Goal: Information Seeking & Learning: Learn about a topic

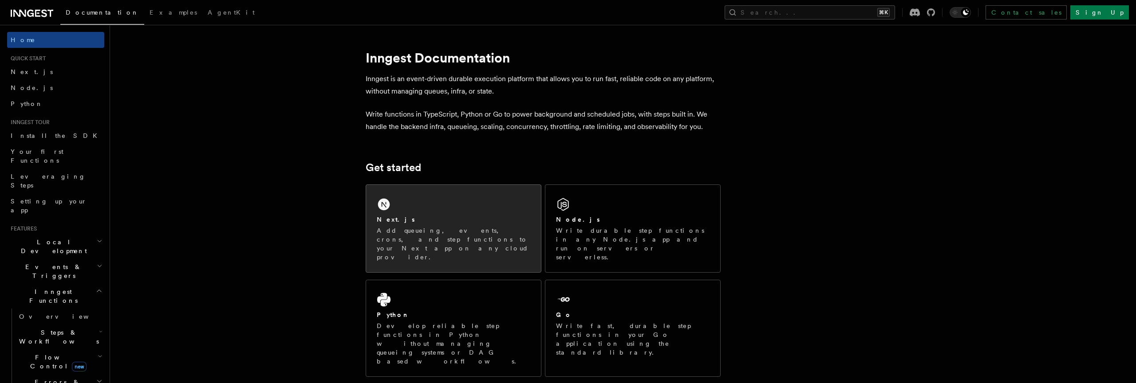
click at [441, 199] on div "Next.js Add queueing, events, crons, and step functions to your Next app on any…" at bounding box center [453, 228] width 175 height 87
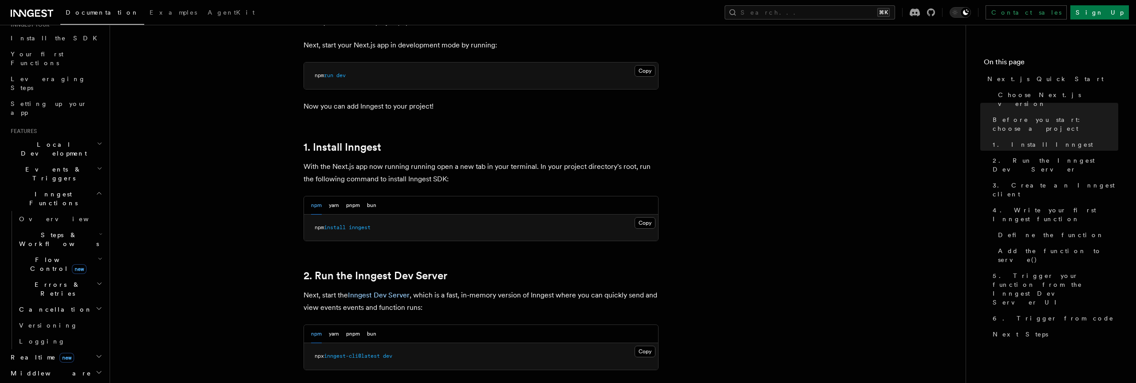
scroll to position [410, 0]
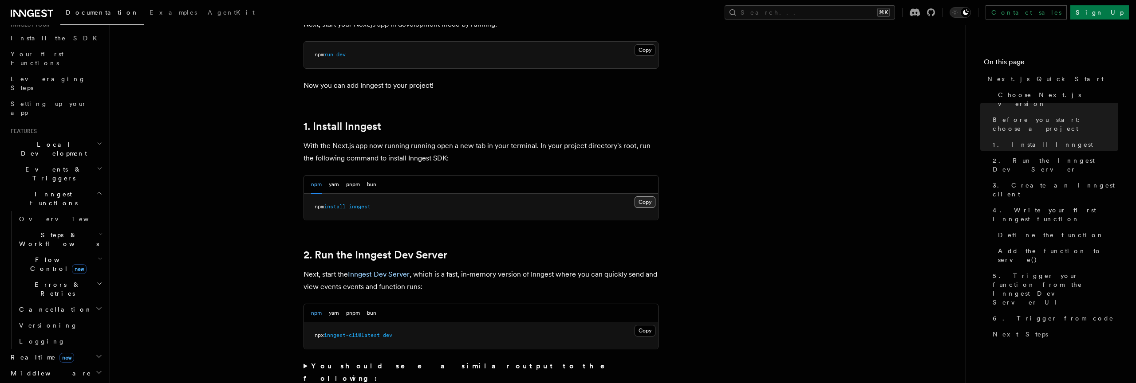
click at [650, 203] on button "Copy Copied" at bounding box center [644, 203] width 21 height 12
click at [366, 207] on span "inngest" at bounding box center [360, 207] width 22 height 6
copy span "inngest"
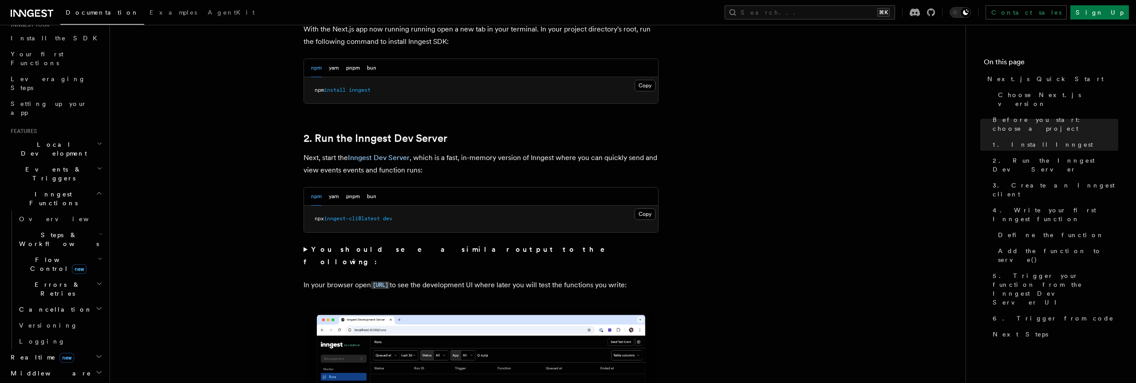
scroll to position [531, 0]
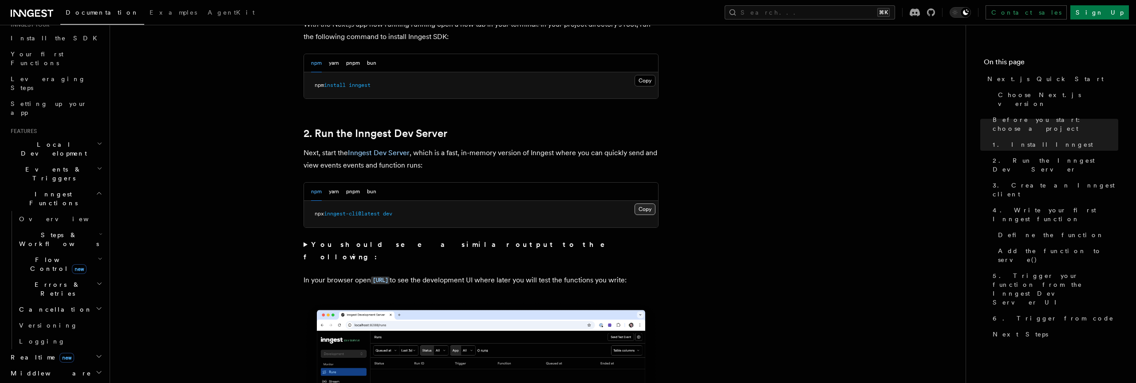
click at [651, 210] on button "Copy Copied" at bounding box center [644, 210] width 21 height 12
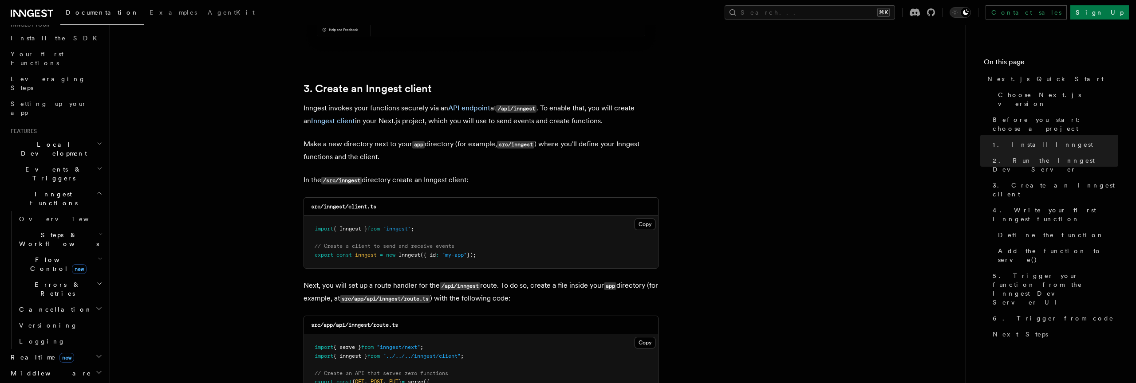
scroll to position [1039, 0]
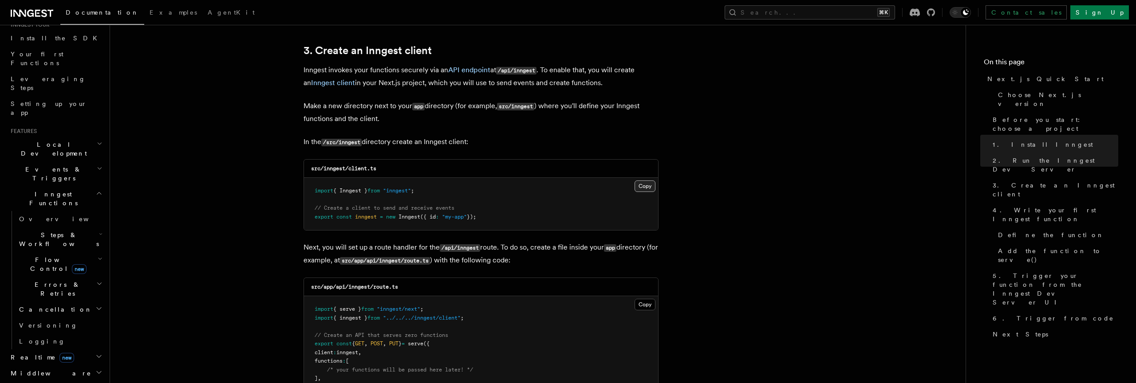
click at [647, 189] on button "Copy Copied" at bounding box center [644, 187] width 21 height 12
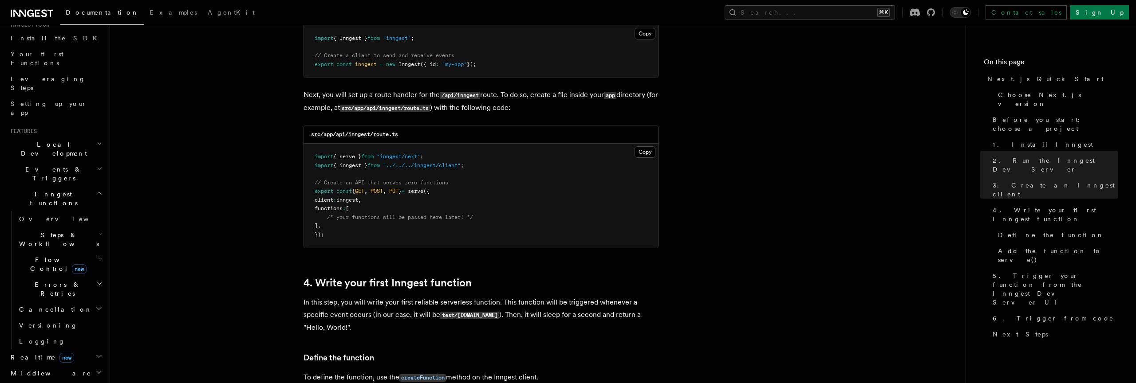
scroll to position [1194, 0]
click at [647, 149] on button "Copy Copied" at bounding box center [644, 150] width 21 height 12
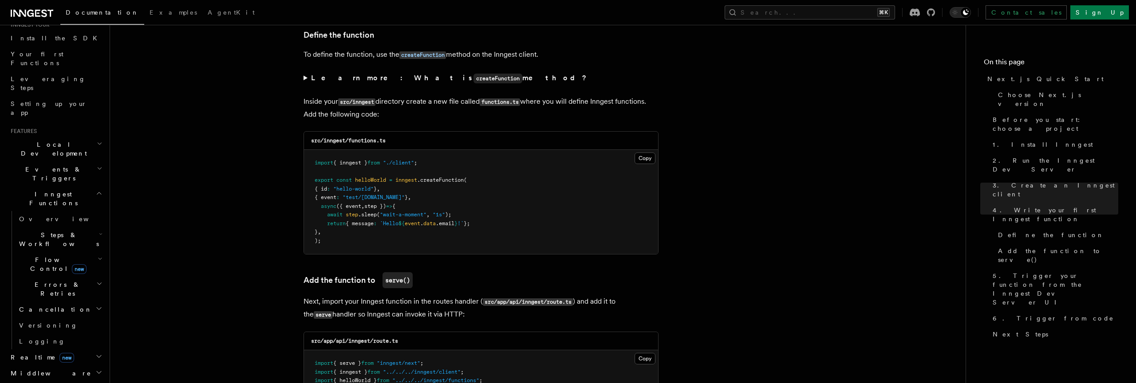
scroll to position [1513, 0]
click at [642, 157] on button "Copy Copied" at bounding box center [644, 160] width 21 height 12
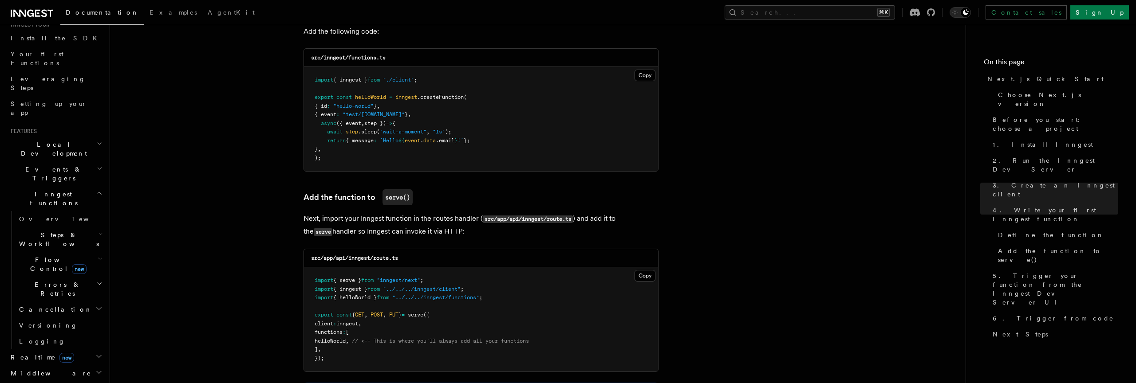
scroll to position [1665, 0]
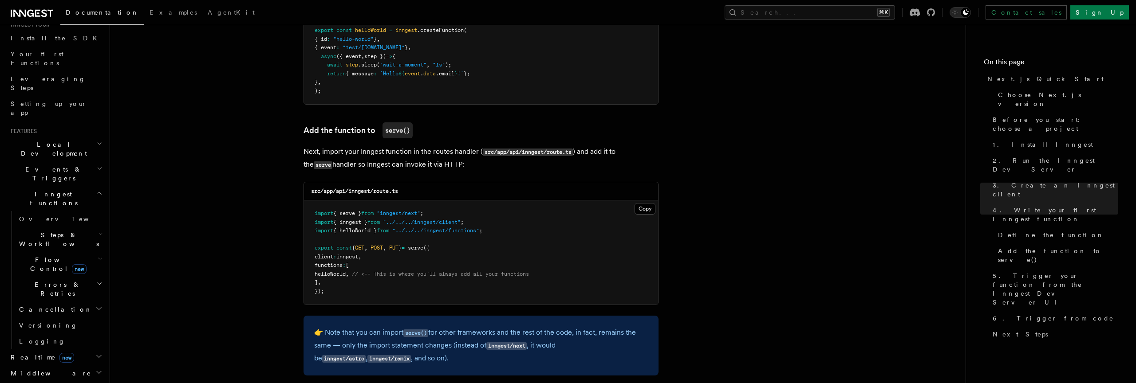
drag, startPoint x: 328, startPoint y: 274, endPoint x: 357, endPoint y: 273, distance: 28.9
click at [346, 273] on span "helloWorld" at bounding box center [330, 274] width 31 height 6
drag, startPoint x: 375, startPoint y: 213, endPoint x: 317, endPoint y: 209, distance: 57.9
click at [317, 209] on pre "import { serve } from "inngest/next" ; import { inngest } from "../../../innges…" at bounding box center [481, 253] width 354 height 104
copy span "import { serve } from "inngest/next" ;"
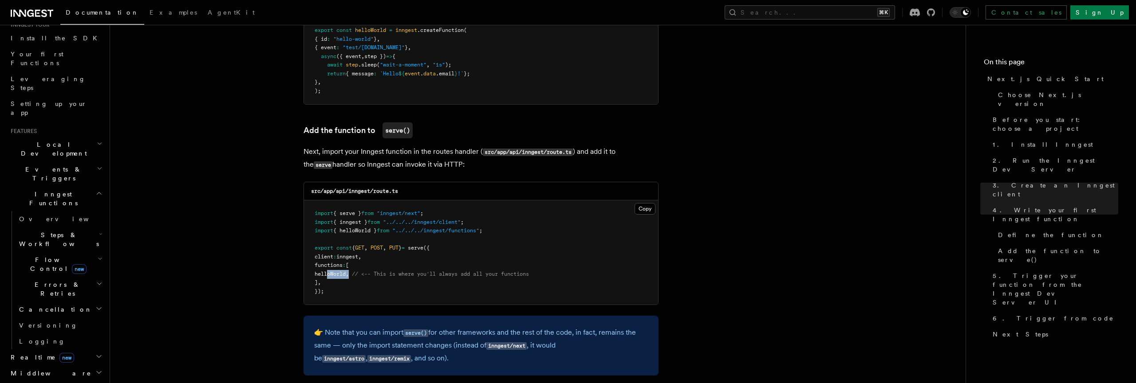
drag, startPoint x: 363, startPoint y: 273, endPoint x: 326, endPoint y: 272, distance: 37.3
click at [326, 272] on span "helloWorld , // <-- This is where you'll always add all your functions" at bounding box center [422, 274] width 214 height 6
copy span "helloWorld ,"
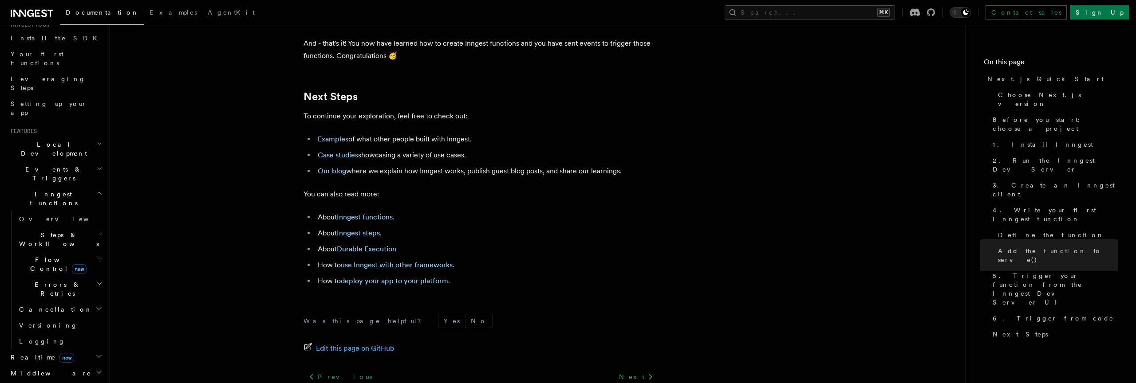
scroll to position [5502, 0]
click at [333, 143] on link "Examples" at bounding box center [333, 138] width 31 height 8
click at [340, 175] on link "Our blog" at bounding box center [332, 170] width 28 height 8
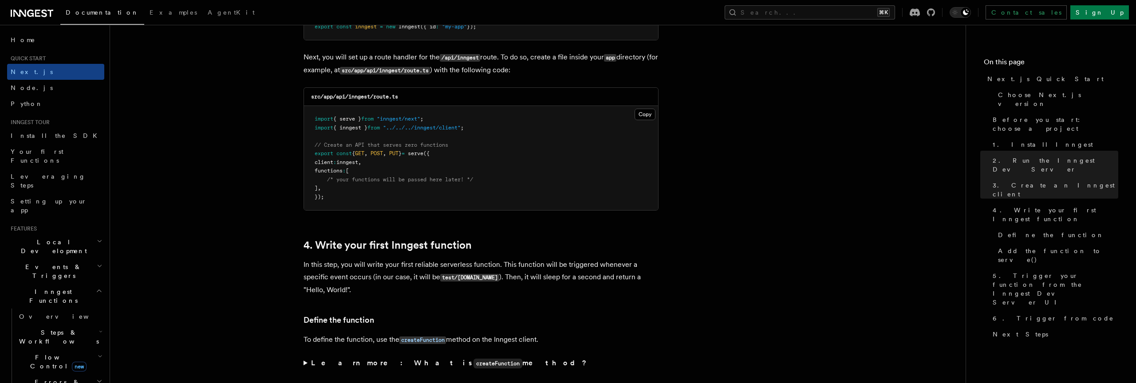
scroll to position [1230, 0]
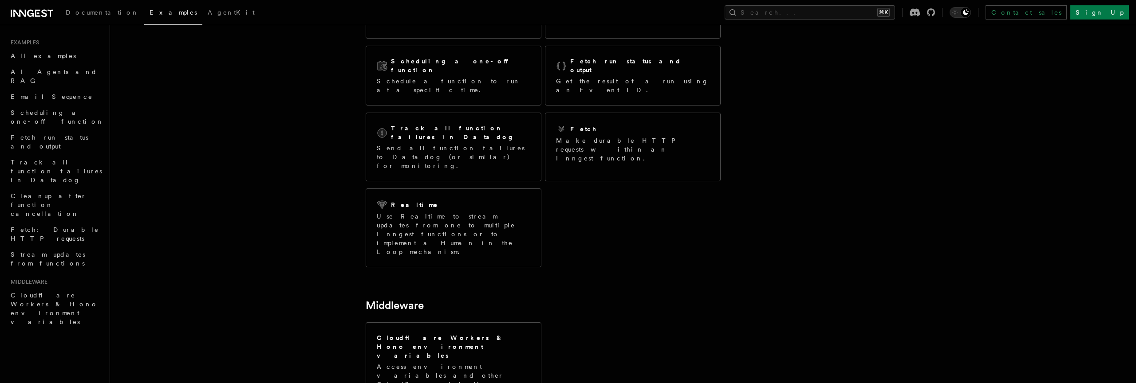
scroll to position [179, 0]
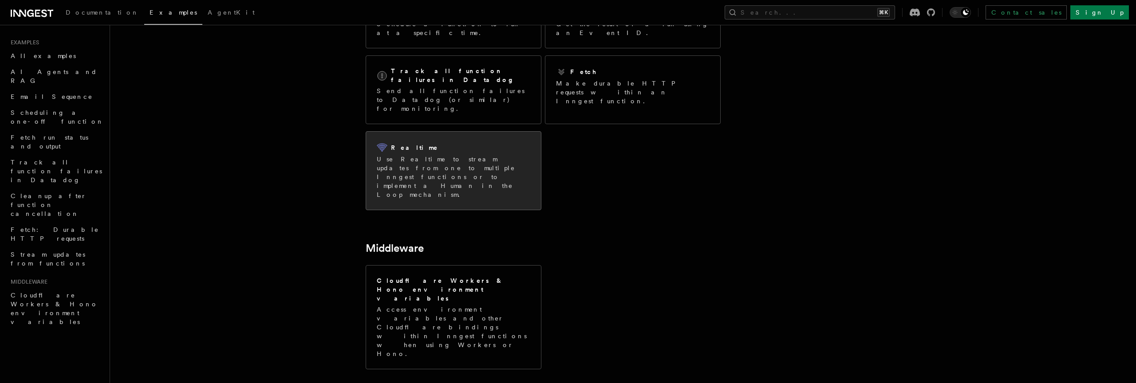
click at [430, 155] on p "Use Realtime to stream updates from one to multiple Inngest functions or to imp…" at bounding box center [454, 177] width 154 height 44
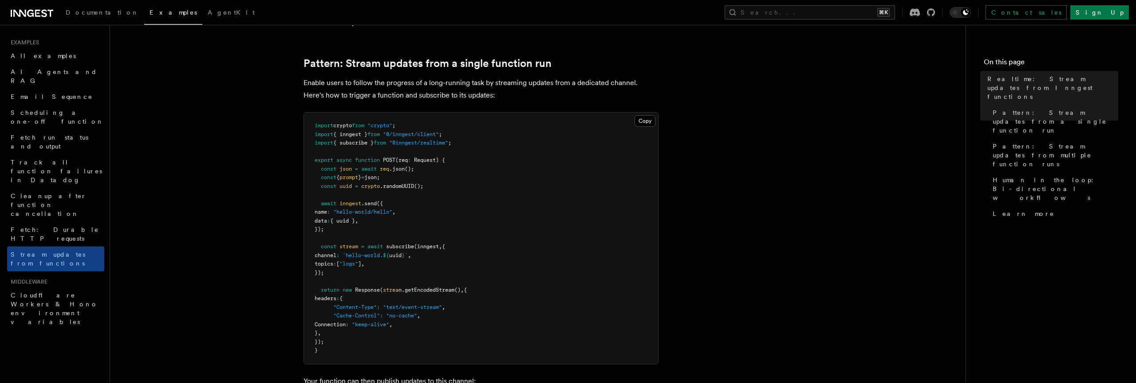
scroll to position [91, 0]
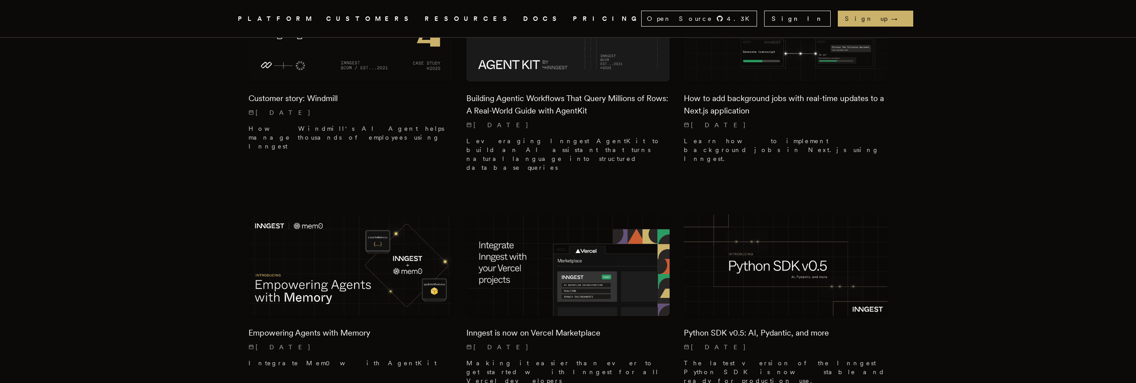
scroll to position [335, 0]
click at [596, 227] on img at bounding box center [568, 264] width 214 height 107
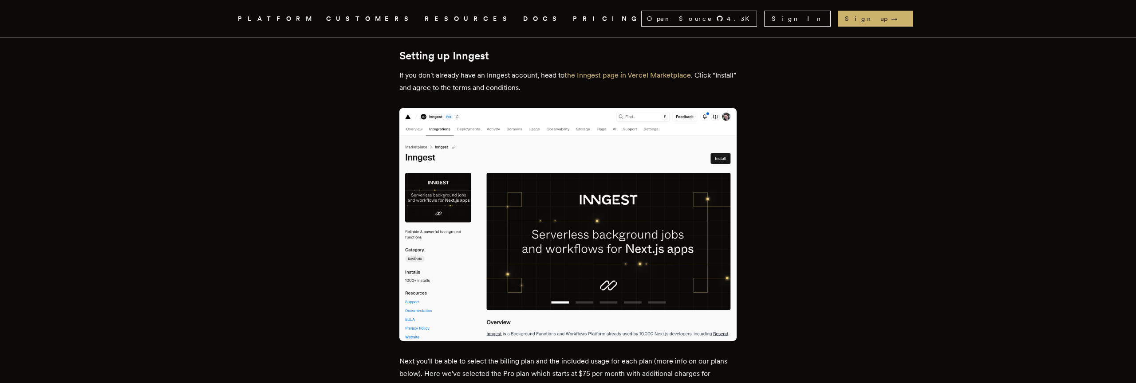
scroll to position [819, 0]
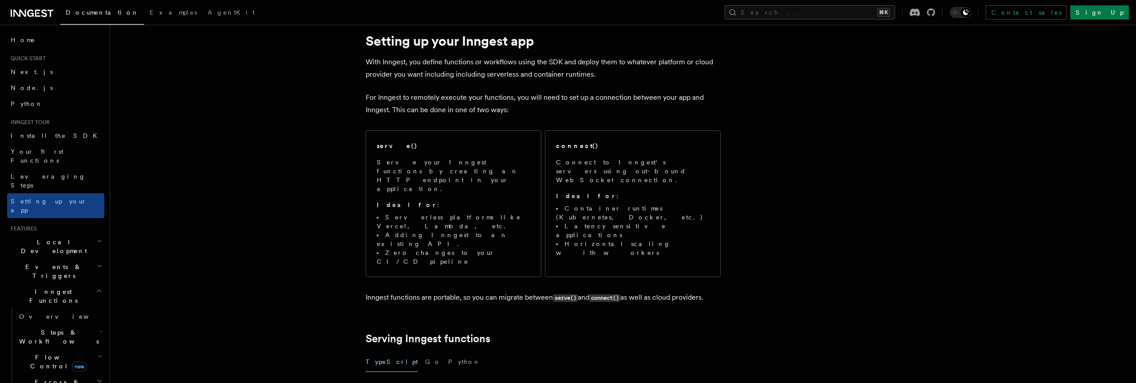
scroll to position [30, 0]
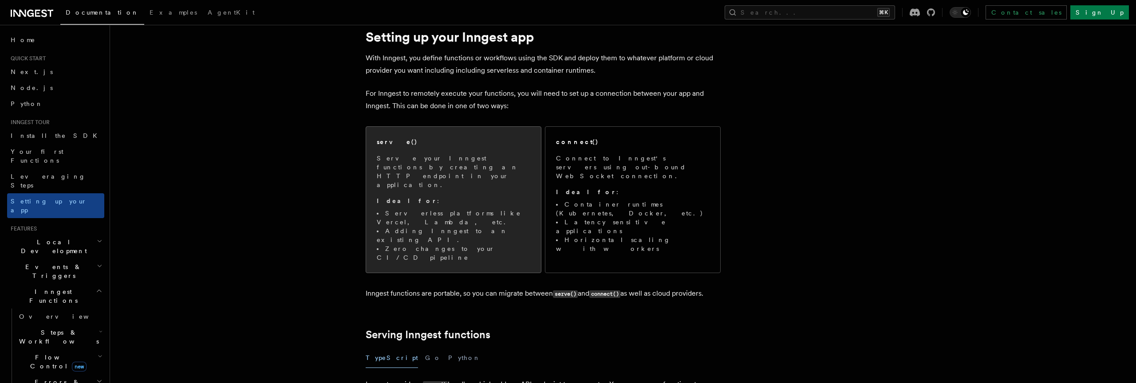
click at [484, 175] on span "Serve your Inngest functions by creating an HTTP endpoint in your application. …" at bounding box center [454, 208] width 154 height 108
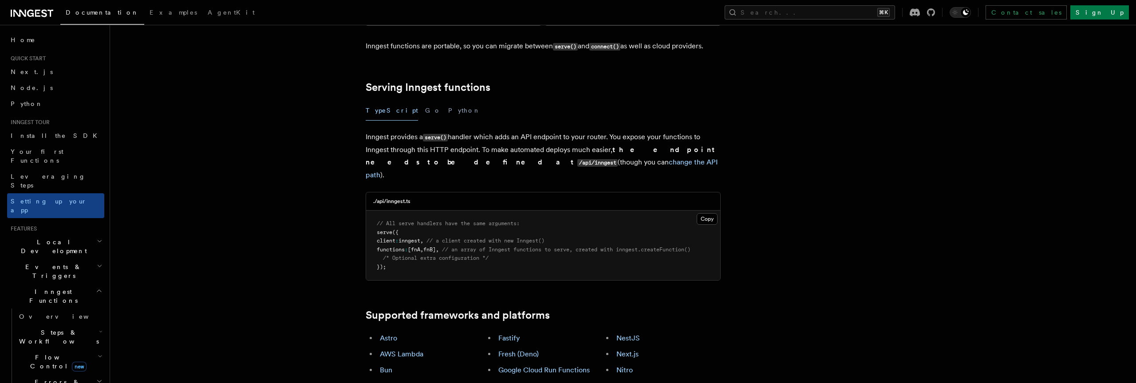
scroll to position [278, 0]
click at [448, 100] on button "Python" at bounding box center [464, 110] width 32 height 20
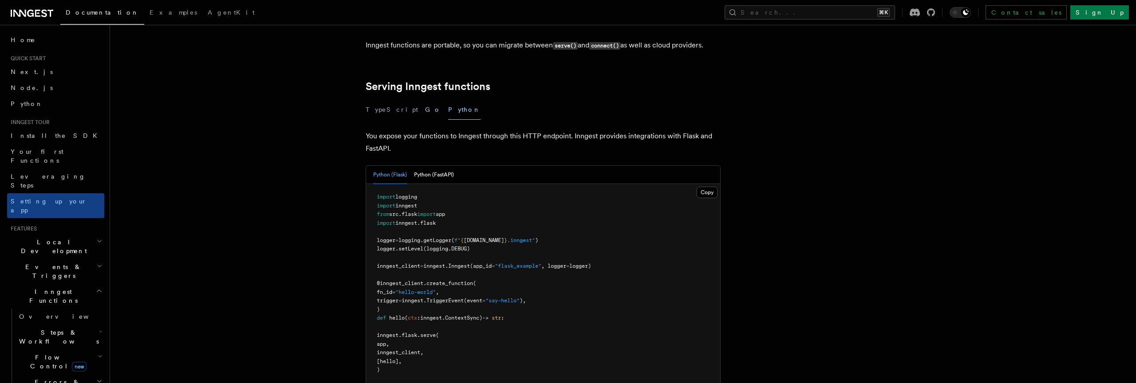
click at [425, 100] on button "Go" at bounding box center [433, 110] width 16 height 20
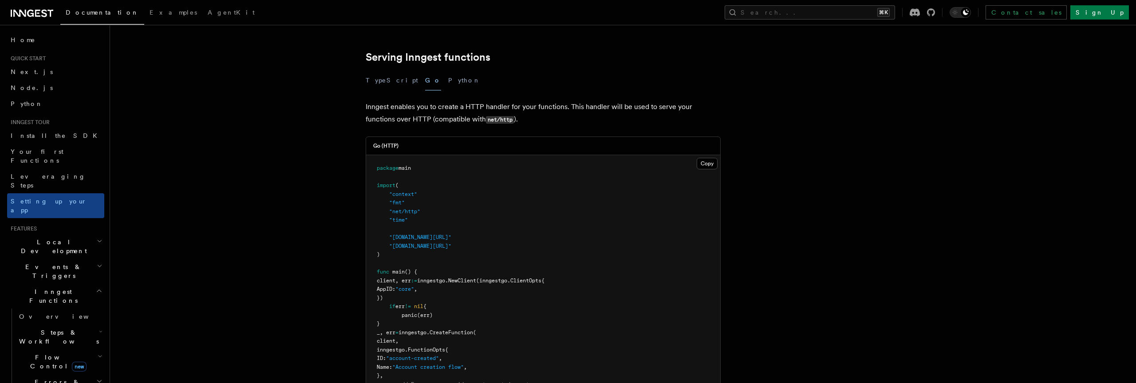
scroll to position [302, 0]
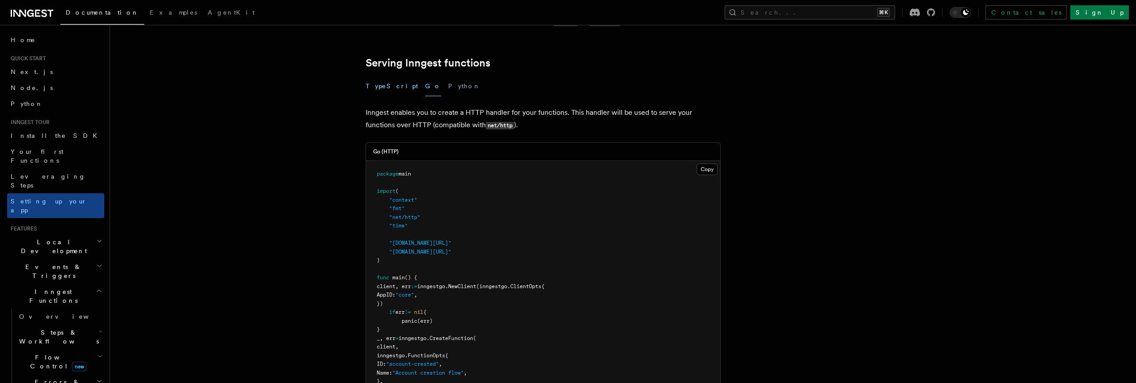
click at [380, 76] on button "TypeScript" at bounding box center [392, 86] width 52 height 20
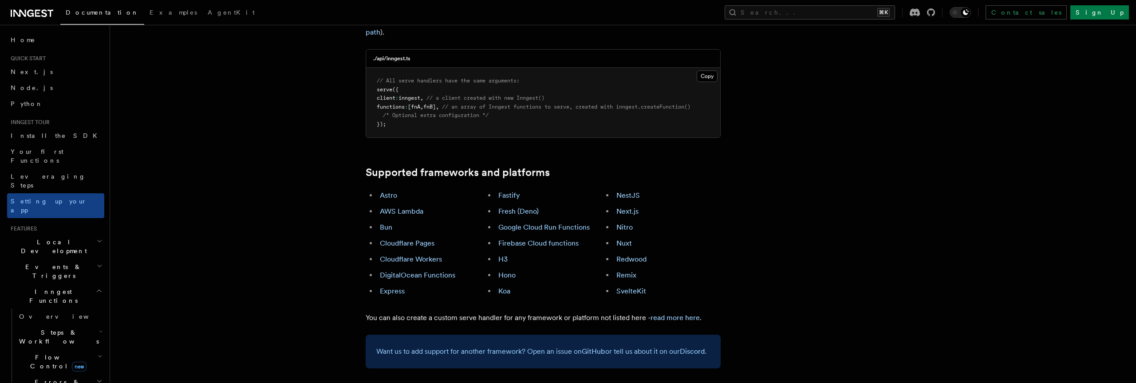
scroll to position [416, 0]
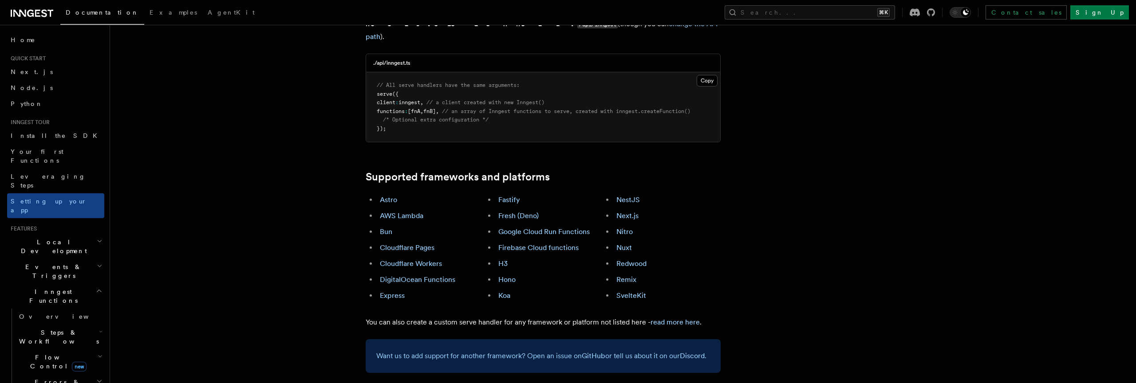
click at [66, 234] on h2 "Local Development" at bounding box center [55, 246] width 97 height 25
click at [48, 259] on link "Overview" at bounding box center [60, 267] width 89 height 16
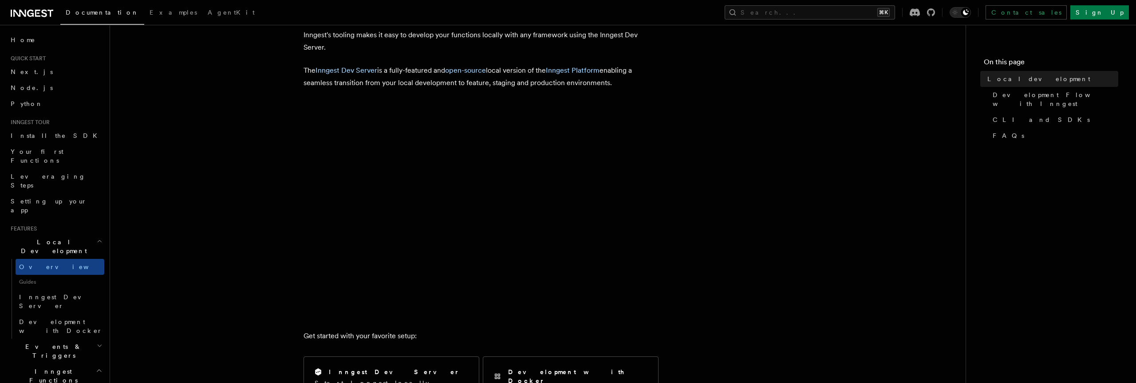
scroll to position [55, 0]
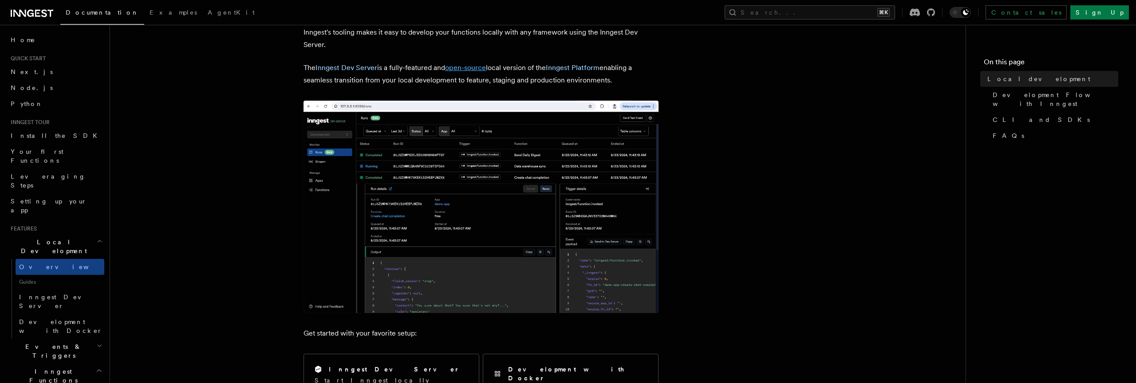
click at [478, 66] on link "open-source" at bounding box center [465, 67] width 41 height 8
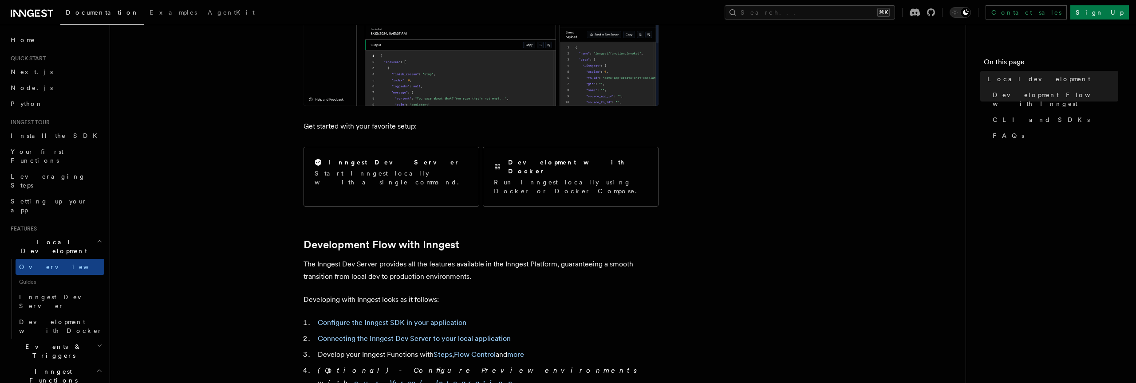
scroll to position [347, 0]
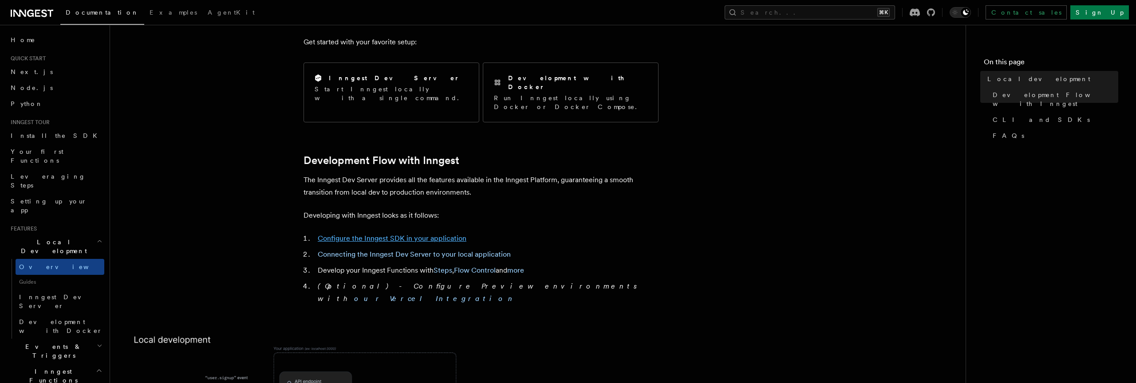
click at [386, 234] on link "Configure the Inngest SDK in your application" at bounding box center [392, 238] width 149 height 8
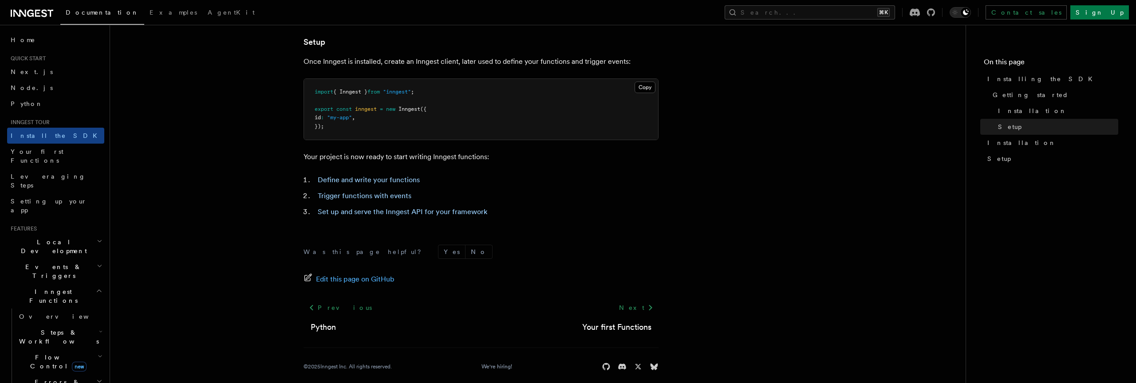
scroll to position [343, 0]
click at [375, 186] on link "Define and write your functions" at bounding box center [369, 182] width 102 height 8
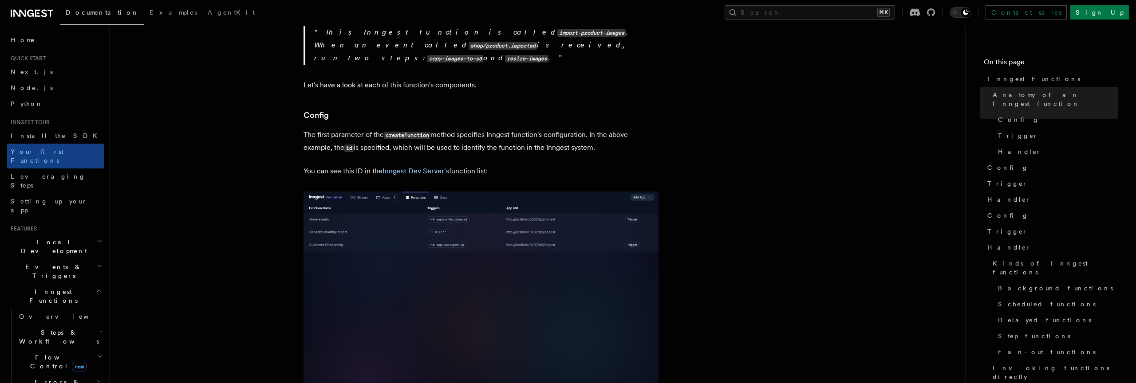
scroll to position [474, 0]
click at [432, 164] on link "Inngest Dev Server's" at bounding box center [415, 168] width 67 height 8
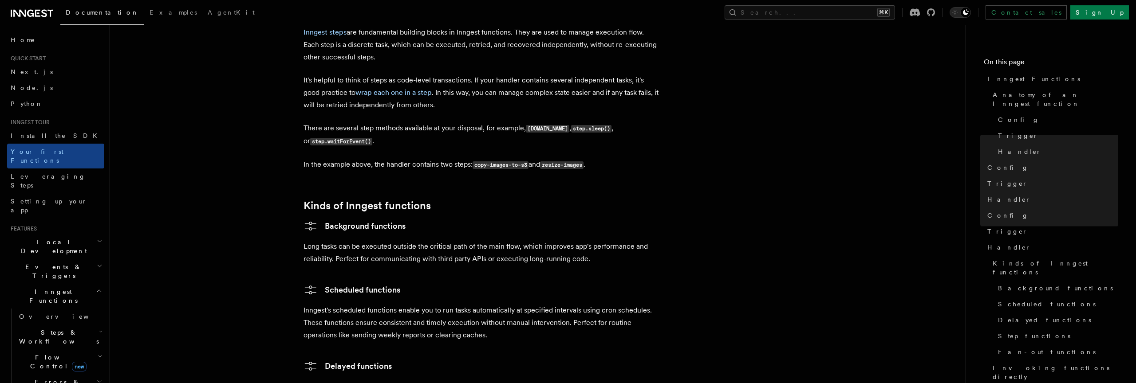
scroll to position [1246, 0]
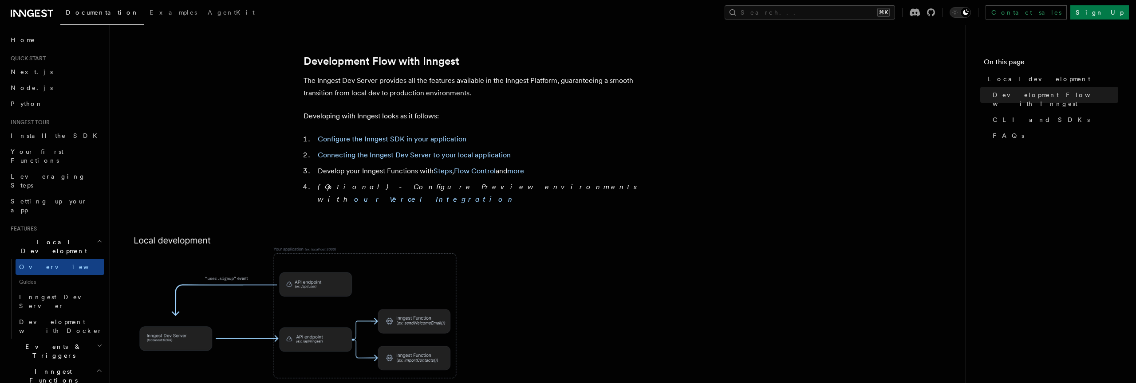
scroll to position [447, 0]
click at [403, 150] on link "Connecting the Inngest Dev Server to your local application" at bounding box center [414, 154] width 193 height 8
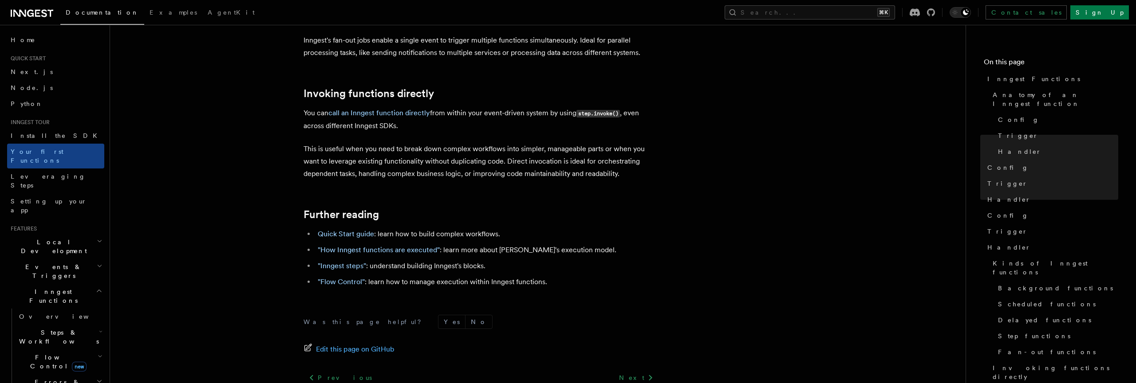
scroll to position [1756, 0]
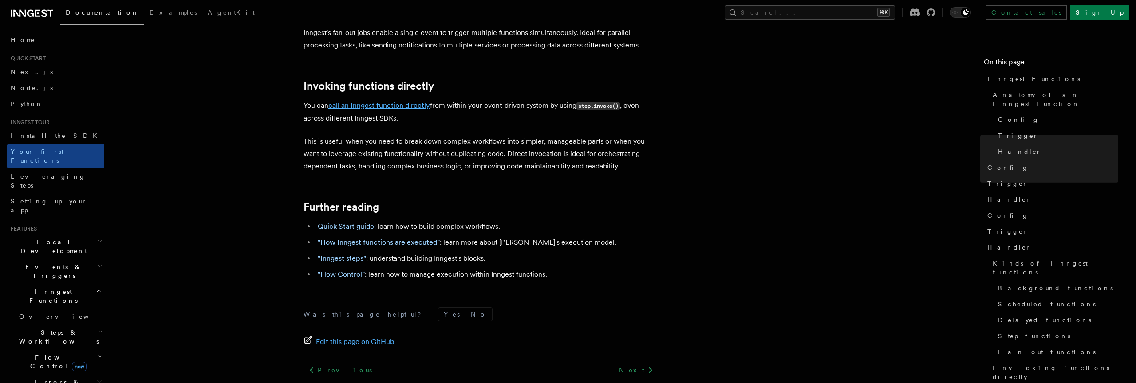
click at [421, 101] on link "call an Inngest function directly" at bounding box center [379, 105] width 102 height 8
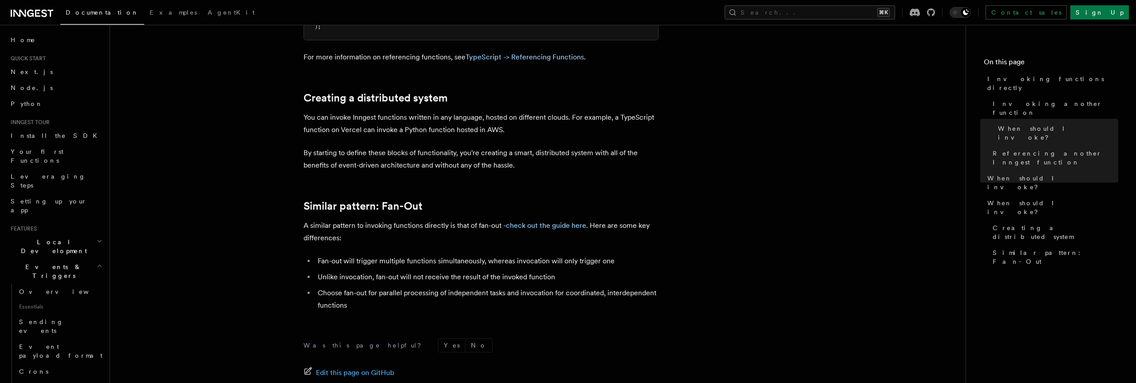
scroll to position [1155, 0]
